Goal: Task Accomplishment & Management: Manage account settings

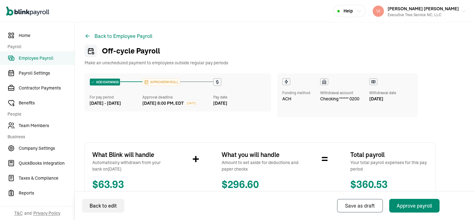
scroll to position [152, 0]
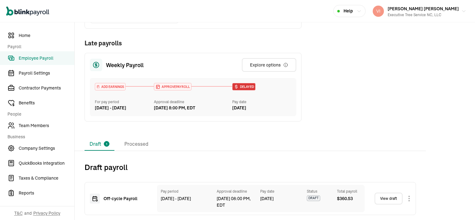
scroll to position [126, 0]
click at [394, 198] on link "View draft" at bounding box center [388, 199] width 28 height 12
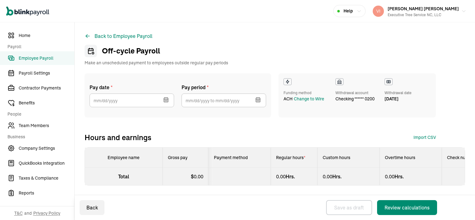
select select "manual"
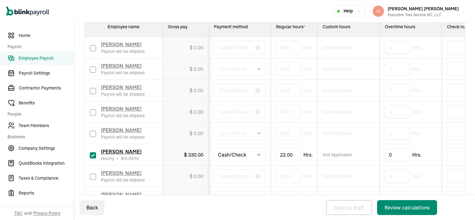
scroll to position [155, 0]
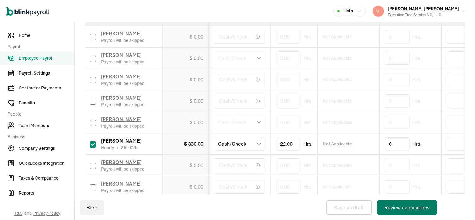
click at [421, 207] on div "Review calculations" at bounding box center [406, 207] width 45 height 7
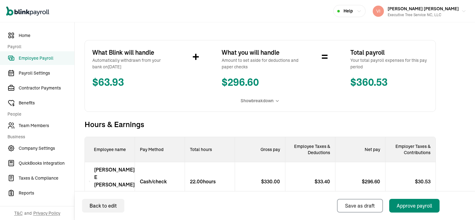
scroll to position [152, 0]
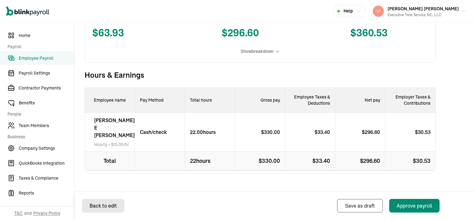
select select "manual"
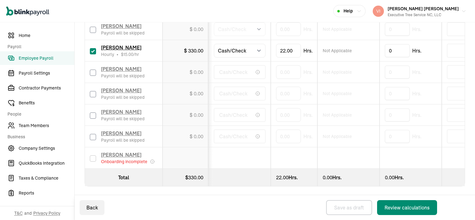
scroll to position [254, 0]
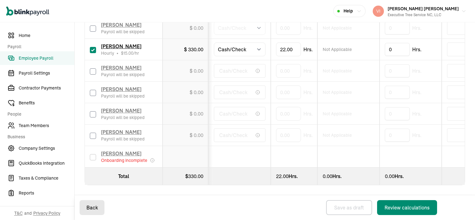
select select "manual"
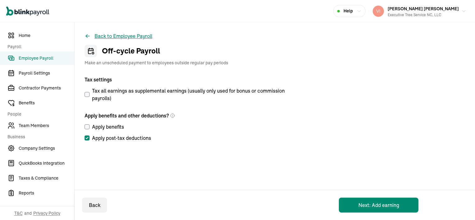
click at [106, 37] on button "Back to Employee Payroll" at bounding box center [119, 35] width 68 height 7
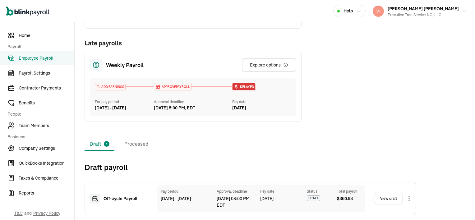
scroll to position [126, 0]
click at [393, 198] on link "View draft" at bounding box center [388, 199] width 28 height 12
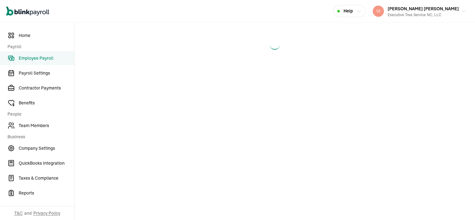
select select "manual"
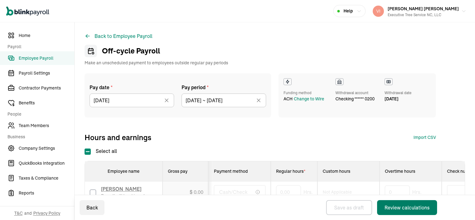
click at [399, 206] on div "Review calculations" at bounding box center [406, 207] width 45 height 7
select select "manual"
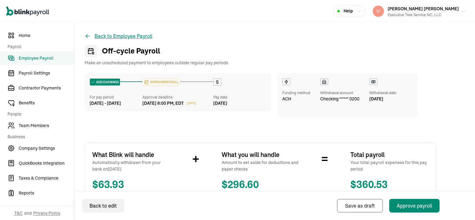
click at [101, 35] on button "Back to Employee Payroll" at bounding box center [119, 35] width 68 height 7
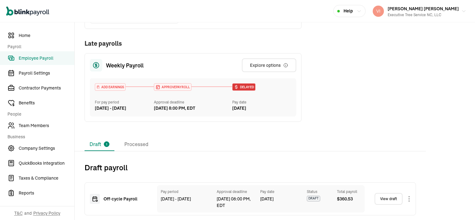
scroll to position [126, 0]
click at [394, 199] on link "View draft" at bounding box center [388, 199] width 28 height 12
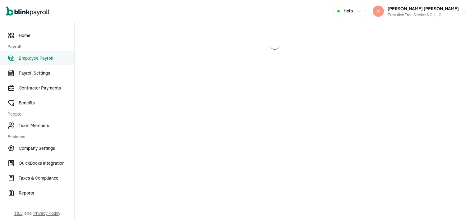
select select "manual"
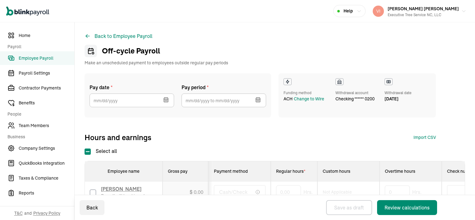
type input "[DATE]"
type input "[DATE] ~ [DATE]"
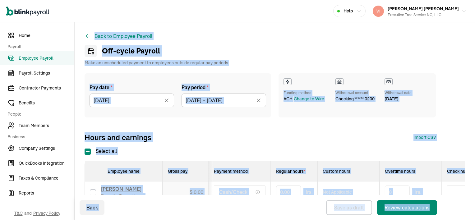
click at [268, 52] on div "Off-cycle Payroll Make an unscheduled payment to employees outside regular pay …" at bounding box center [260, 55] width 351 height 21
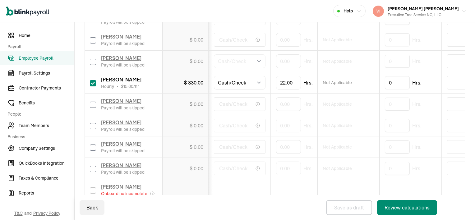
scroll to position [218, 0]
click at [418, 208] on div "Review calculations" at bounding box center [406, 207] width 45 height 7
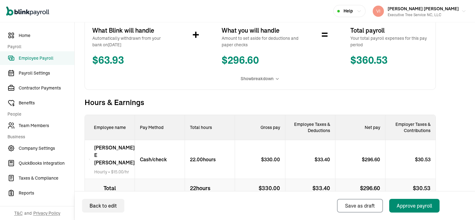
scroll to position [152, 0]
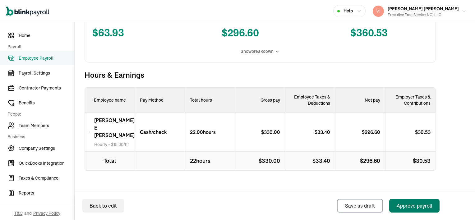
click at [412, 206] on div "Approve payroll" at bounding box center [414, 205] width 35 height 7
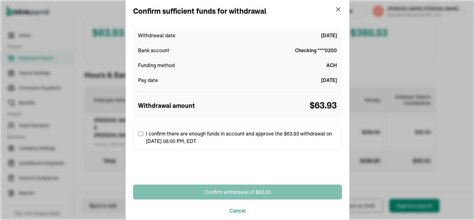
click at [412, 206] on div "Confirm sufficient funds for withdrawal Withdrawal date [DATE] Bank account Che…" at bounding box center [237, 110] width 475 height 220
click at [139, 134] on input "I confirm there are enough funds in account and approve the $63.93 withdrawal o…" at bounding box center [140, 133] width 5 height 5
click at [139, 134] on label "I confirm there are enough funds in account and approve the $63.93 withdrawal o…" at bounding box center [237, 137] width 209 height 25
click at [139, 134] on input "I confirm there are enough funds in account and approve the $63.93 withdrawal o…" at bounding box center [140, 133] width 5 height 5
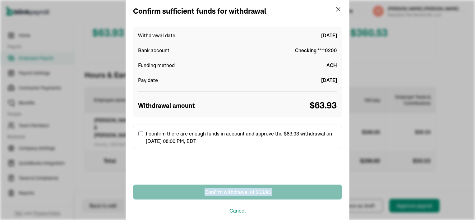
click at [139, 134] on input "I confirm there are enough funds in account and approve the $63.93 withdrawal o…" at bounding box center [140, 133] width 5 height 5
checkbox input "true"
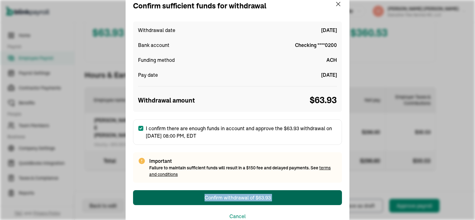
click at [255, 196] on div "Confirm withdrawal of $63.93" at bounding box center [237, 197] width 66 height 7
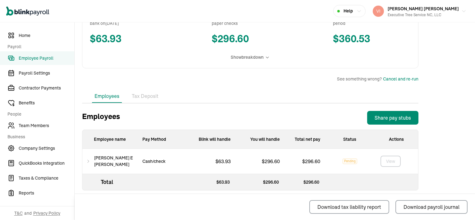
scroll to position [143, 0]
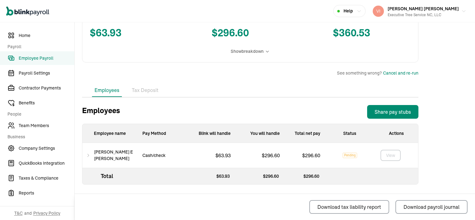
click at [90, 155] on icon at bounding box center [88, 155] width 4 height 7
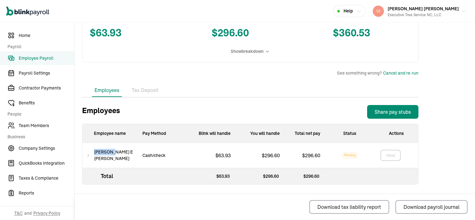
click at [90, 155] on icon at bounding box center [88, 155] width 4 height 7
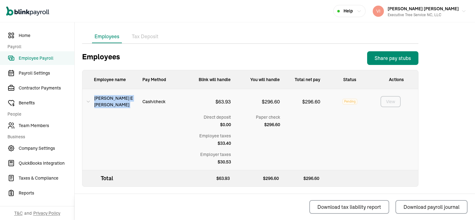
scroll to position [204, 0]
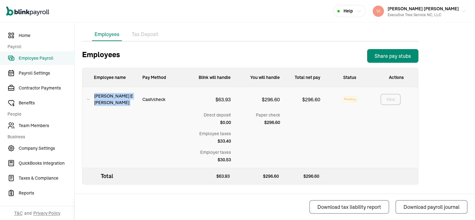
click at [173, 140] on div at bounding box center [162, 140] width 49 height 56
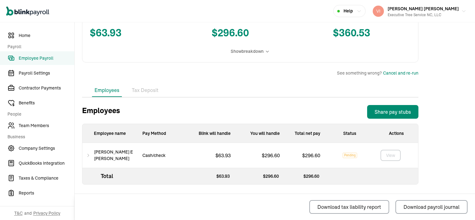
scroll to position [143, 0]
click at [90, 155] on icon at bounding box center [88, 155] width 4 height 7
click at [89, 155] on icon at bounding box center [88, 155] width 4 height 7
click at [90, 155] on icon at bounding box center [88, 155] width 4 height 7
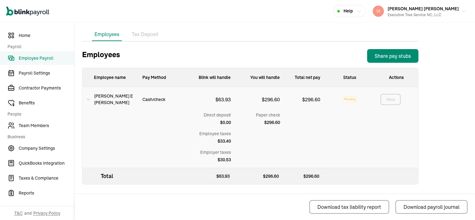
scroll to position [204, 0]
click at [81, 185] on div "Back to Employee Payroll Off‑cycle Payroll ADD EARNINGS For pay period [DATE] -…" at bounding box center [250, 21] width 351 height 397
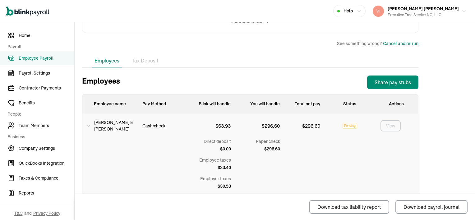
scroll to position [172, 0]
click at [76, 188] on div "Back to Employee Payroll Off‑cycle Payroll ADD EARNINGS For pay period [DATE] -…" at bounding box center [250, 48] width 351 height 397
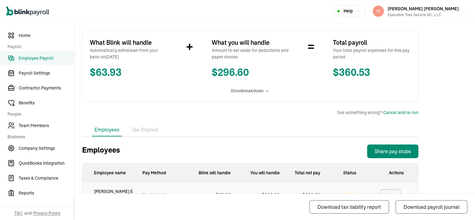
scroll to position [110, 0]
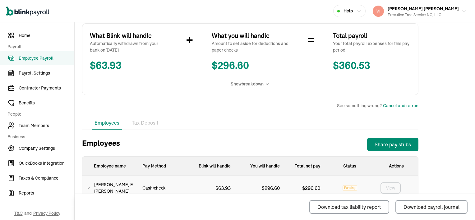
click at [48, 58] on span "Employee Payroll" at bounding box center [47, 58] width 56 height 7
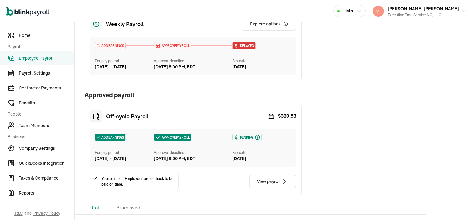
scroll to position [155, 0]
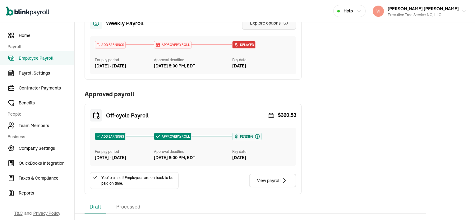
click at [283, 26] on div "Explore options" at bounding box center [269, 23] width 38 height 6
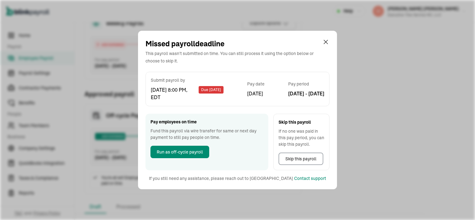
click at [327, 40] on div "Weekly Payroll ADD EARNINGS For pay period [DATE] - [DATE] Approval deadline [D…" at bounding box center [250, 45] width 331 height 298
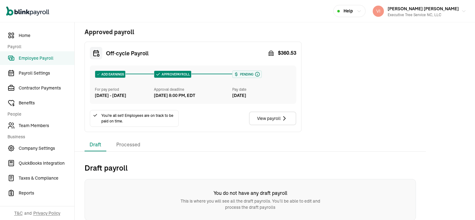
scroll to position [236, 0]
click at [131, 144] on li "Processed" at bounding box center [128, 144] width 34 height 13
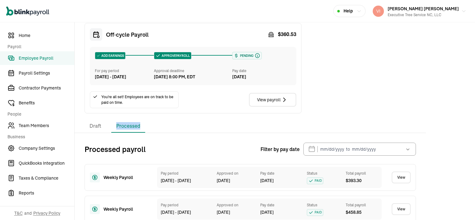
click at [404, 183] on link "View" at bounding box center [401, 178] width 19 height 12
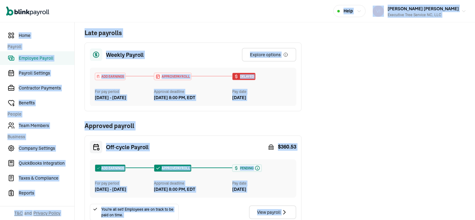
scroll to position [124, 0]
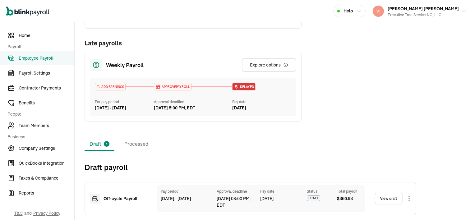
scroll to position [126, 0]
click at [393, 198] on link "View draft" at bounding box center [388, 199] width 28 height 12
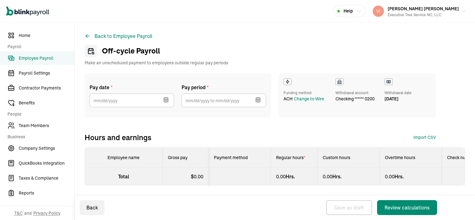
select select "manual"
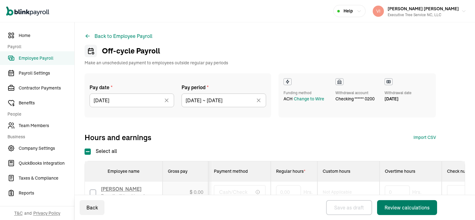
click at [399, 206] on div "Review calculations" at bounding box center [406, 207] width 45 height 7
select select "manual"
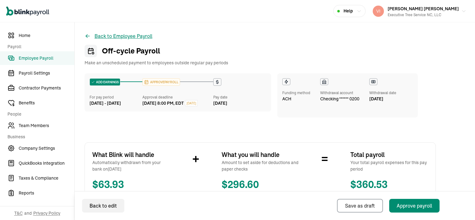
click at [101, 35] on button "Back to Employee Payroll" at bounding box center [119, 35] width 68 height 7
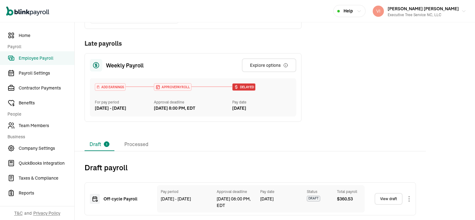
scroll to position [126, 0]
click at [394, 199] on link "View draft" at bounding box center [388, 199] width 28 height 12
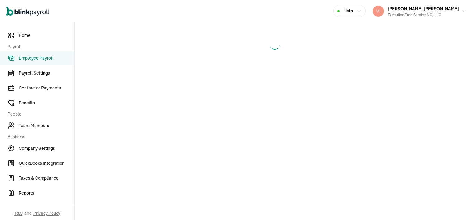
select select "manual"
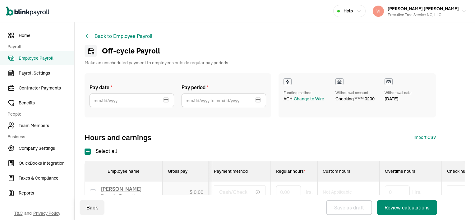
type input "[DATE]"
type input "[DATE] ~ [DATE]"
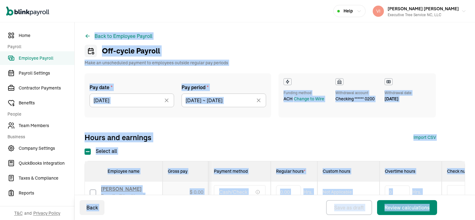
click at [268, 52] on div "Off-cycle Payroll Make an unscheduled payment to employees outside regular pay …" at bounding box center [260, 55] width 351 height 21
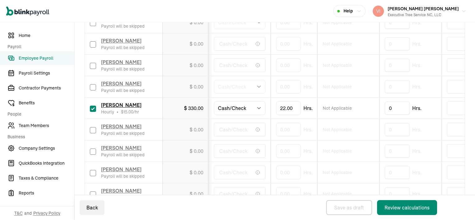
scroll to position [218, 0]
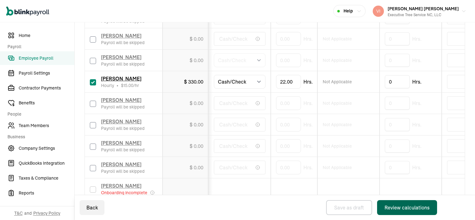
click at [418, 208] on div "Review calculations" at bounding box center [406, 207] width 45 height 7
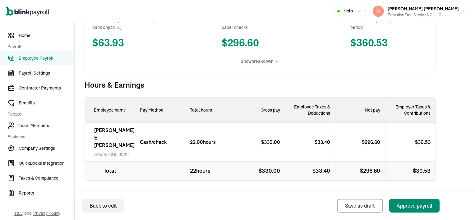
scroll to position [152, 0]
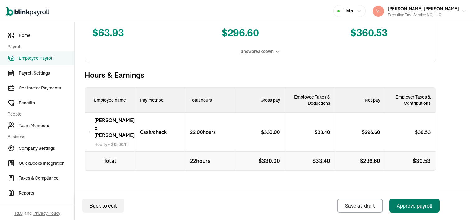
click at [412, 206] on div "Approve payroll" at bounding box center [414, 205] width 35 height 7
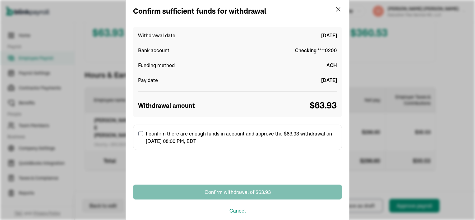
click at [412, 206] on div "Confirm sufficient funds for withdrawal Withdrawal date [DATE] Bank account Che…" at bounding box center [237, 110] width 475 height 220
click at [139, 134] on input "I confirm there are enough funds in account and approve the $63.93 withdrawal o…" at bounding box center [140, 133] width 5 height 5
click at [139, 134] on label "I confirm there are enough funds in account and approve the $63.93 withdrawal o…" at bounding box center [237, 137] width 209 height 25
click at [139, 134] on input "I confirm there are enough funds in account and approve the $63.93 withdrawal o…" at bounding box center [140, 133] width 5 height 5
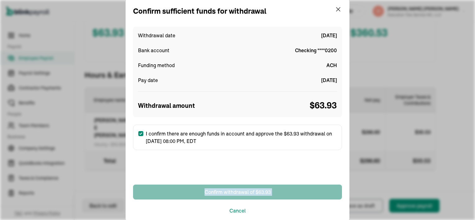
checkbox input "true"
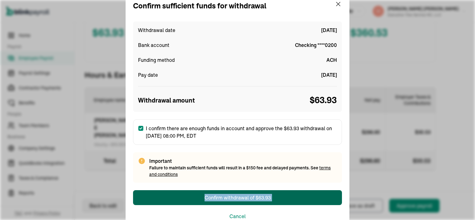
click at [255, 196] on div "Confirm withdrawal of $63.93" at bounding box center [237, 197] width 66 height 7
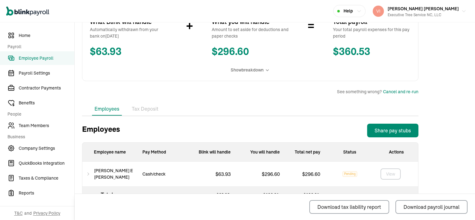
scroll to position [143, 0]
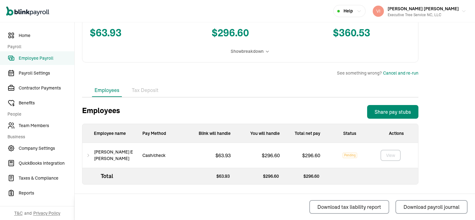
click at [90, 155] on icon at bounding box center [88, 155] width 4 height 7
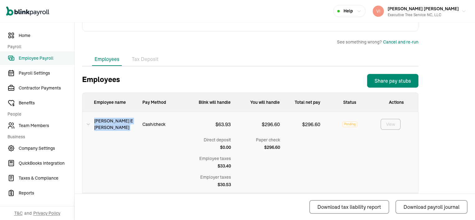
scroll to position [204, 0]
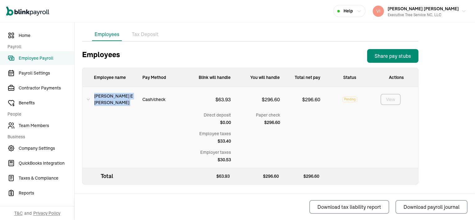
click at [173, 140] on div at bounding box center [162, 140] width 49 height 56
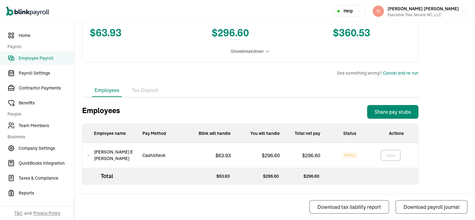
scroll to position [143, 0]
click at [90, 155] on icon at bounding box center [88, 155] width 4 height 7
click at [89, 155] on icon at bounding box center [88, 155] width 4 height 7
click at [90, 155] on icon at bounding box center [88, 155] width 4 height 7
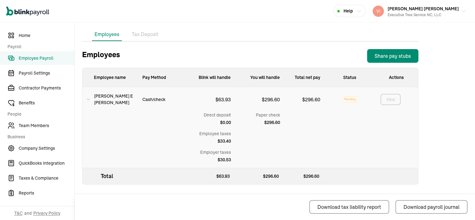
scroll to position [204, 0]
click at [81, 185] on div "Back to Employee Payroll Off‑cycle Payroll ADD EARNINGS For pay period [DATE] -…" at bounding box center [250, 21] width 351 height 397
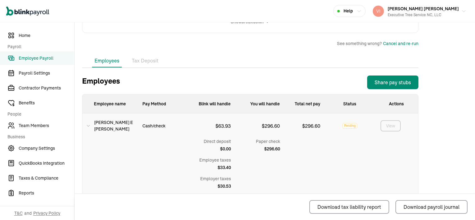
scroll to position [172, 0]
click at [76, 188] on div "Back to Employee Payroll Off‑cycle Payroll ADD EARNINGS For pay period [DATE] -…" at bounding box center [250, 48] width 351 height 397
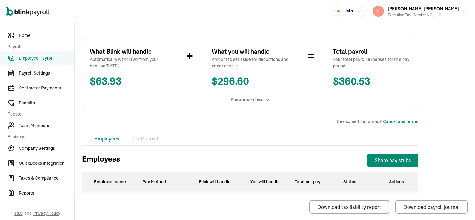
scroll to position [110, 0]
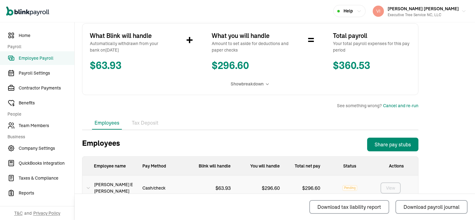
click at [48, 58] on span "Employee Payroll" at bounding box center [47, 58] width 56 height 7
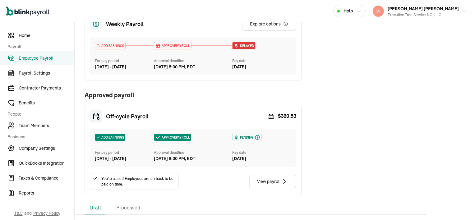
scroll to position [155, 0]
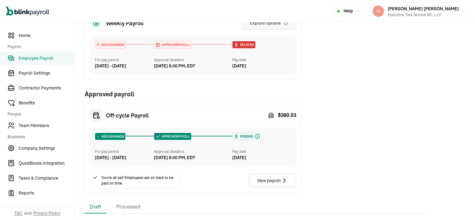
click at [283, 26] on div "Explore options" at bounding box center [269, 23] width 38 height 6
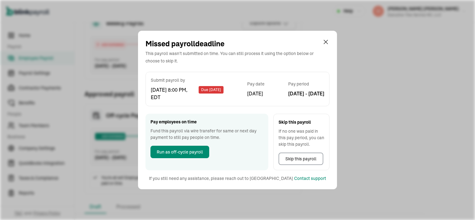
click at [327, 40] on div "Weekly Payroll ADD EARNINGS For pay period [DATE] - [DATE] Approval deadline [D…" at bounding box center [250, 45] width 331 height 298
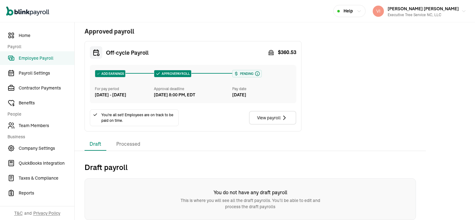
scroll to position [236, 0]
click at [131, 144] on li "Processed" at bounding box center [128, 144] width 34 height 13
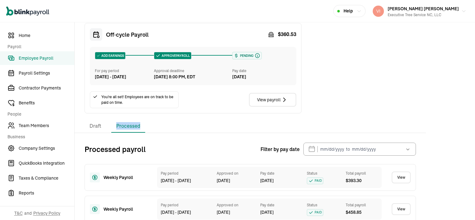
click at [404, 183] on link "View" at bounding box center [401, 178] width 19 height 12
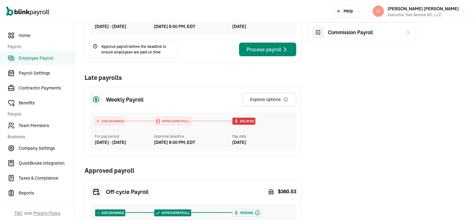
scroll to position [124, 0]
